Goal: Navigation & Orientation: Find specific page/section

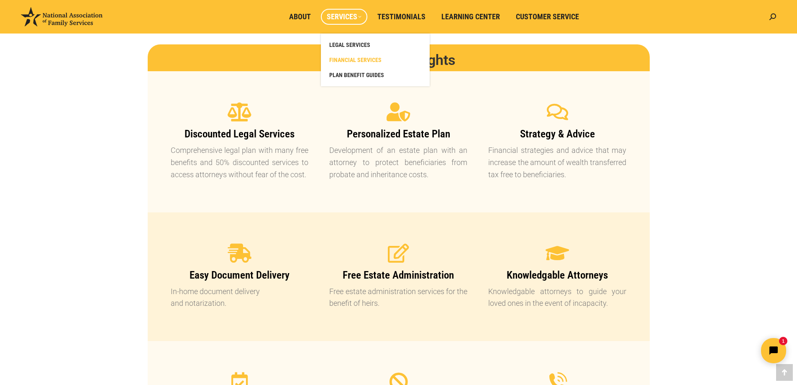
click at [359, 59] on span "FINANCIAL SERVICES" at bounding box center [355, 60] width 52 height 8
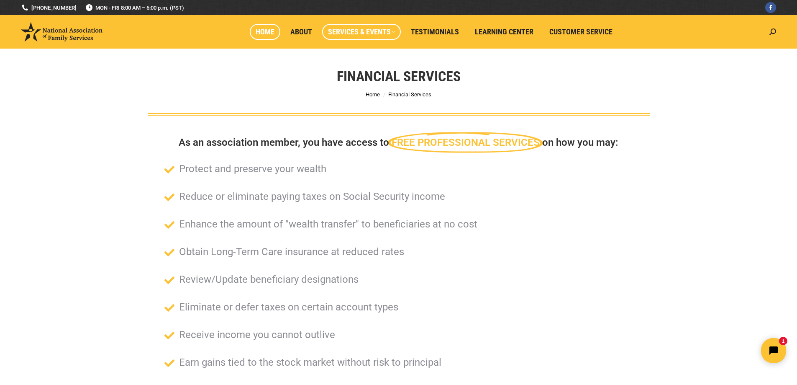
click at [272, 31] on span "Home" at bounding box center [265, 31] width 19 height 9
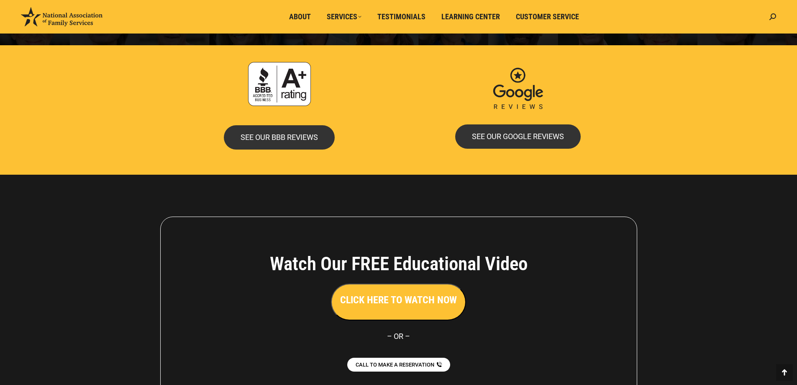
scroll to position [1814, 0]
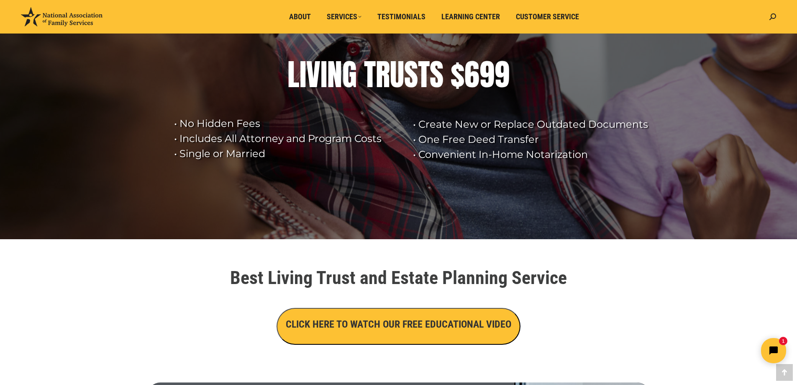
scroll to position [0, 0]
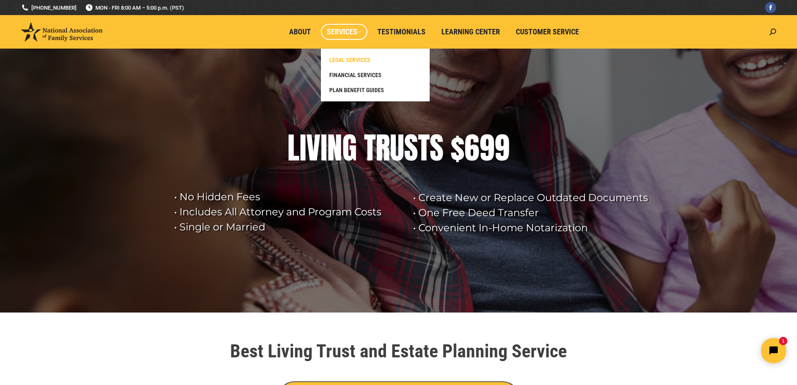
click at [347, 62] on span "LEGAL SERVICES" at bounding box center [349, 60] width 41 height 8
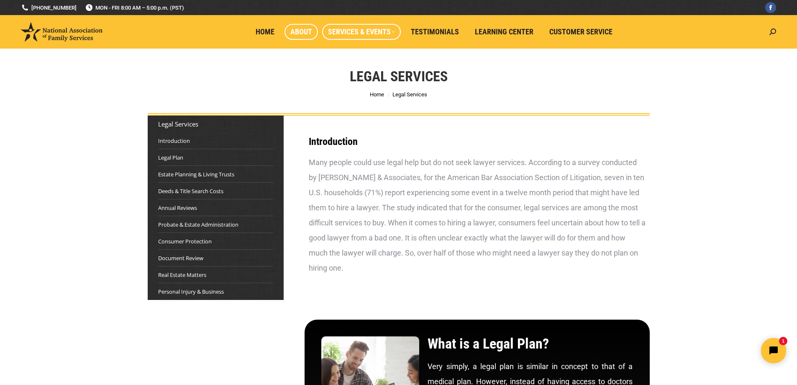
click at [306, 28] on span "About" at bounding box center [301, 31] width 22 height 9
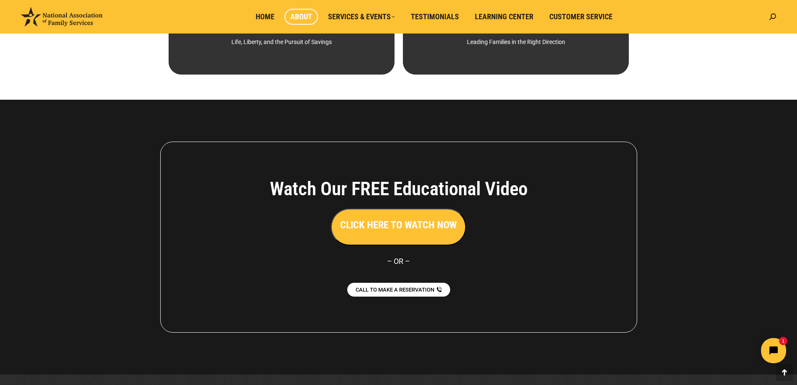
scroll to position [572, 0]
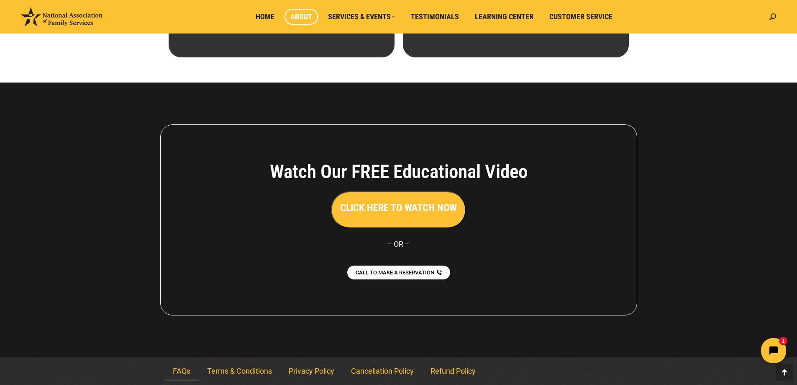
click at [179, 371] on link "FAQs" at bounding box center [181, 370] width 34 height 19
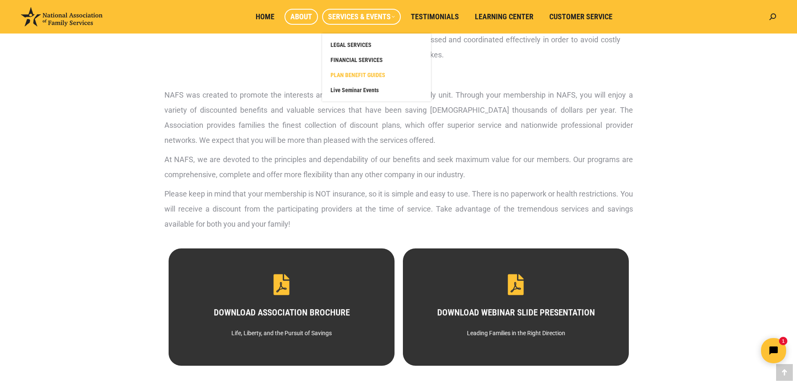
click at [362, 73] on span "PLAN BENEFIT GUIDES" at bounding box center [358, 75] width 55 height 8
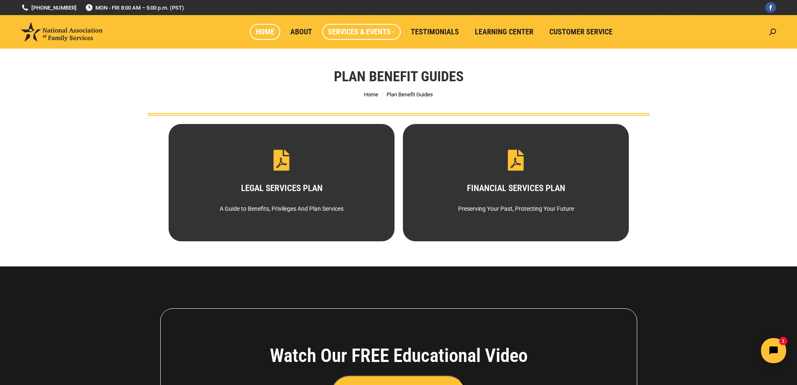
click at [262, 31] on span "Home" at bounding box center [265, 31] width 19 height 9
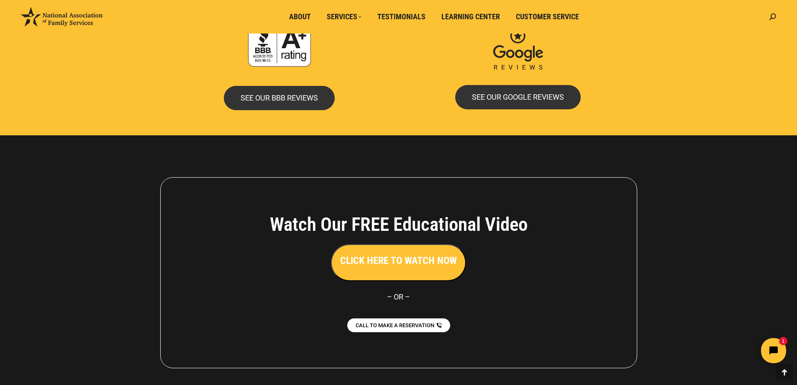
scroll to position [1814, 0]
